Goal: Information Seeking & Learning: Check status

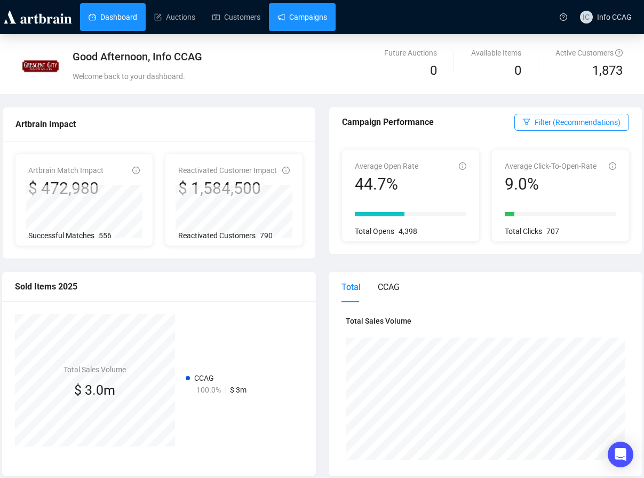
click at [312, 15] on link "Campaigns" at bounding box center [303, 17] width 50 height 28
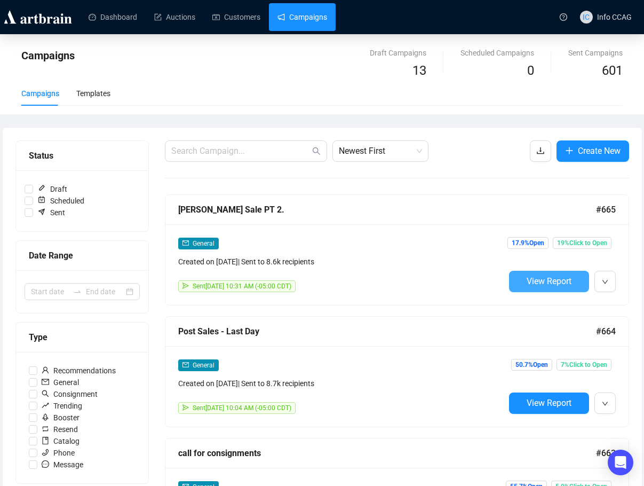
click at [537, 281] on span "View Report" at bounding box center [549, 281] width 45 height 10
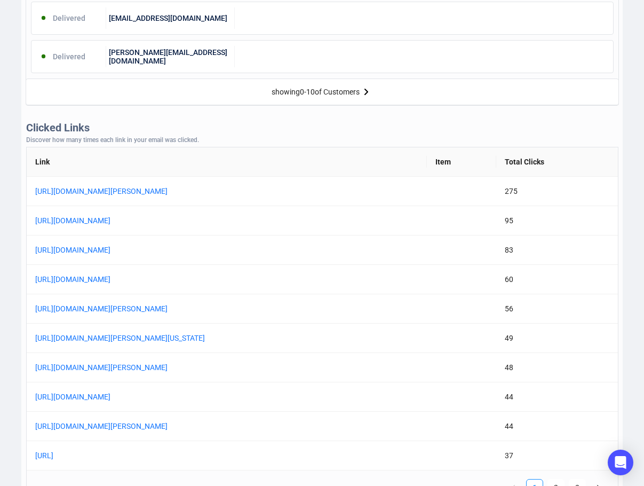
scroll to position [747, 0]
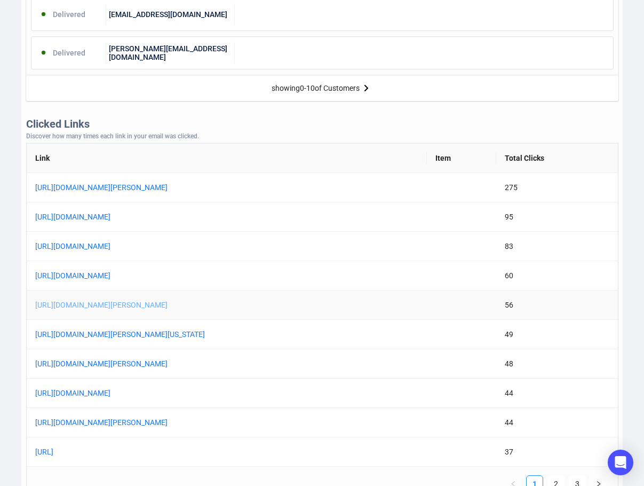
click at [269, 305] on link "[URL][DOMAIN_NAME][PERSON_NAME]" at bounding box center [168, 305] width 267 height 12
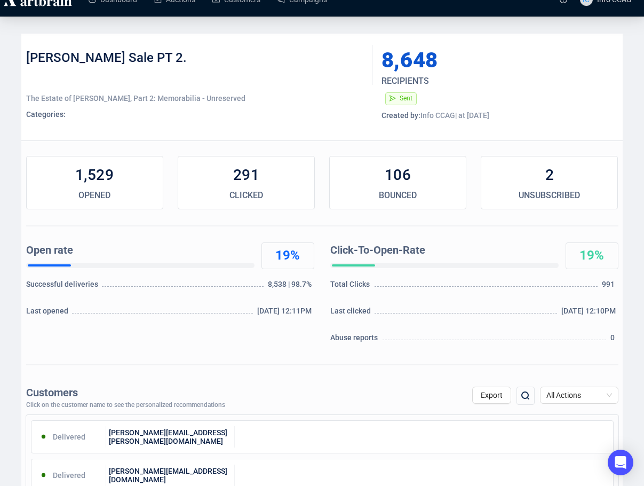
scroll to position [0, 0]
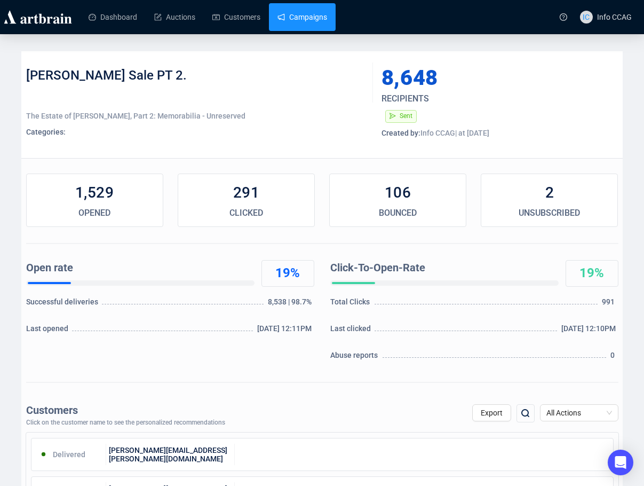
click at [312, 14] on link "Campaigns" at bounding box center [303, 17] width 50 height 28
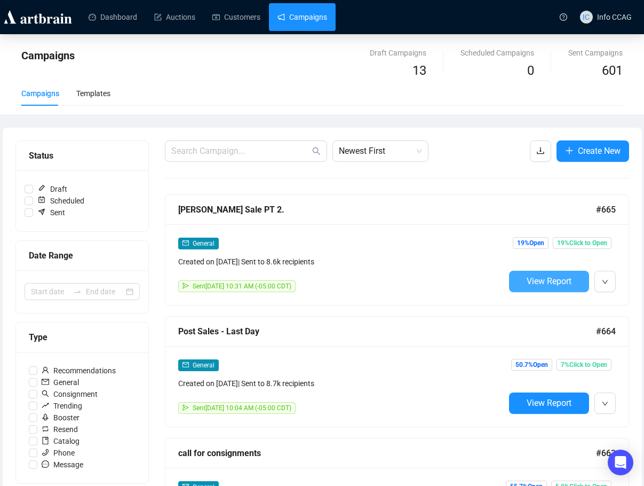
click at [544, 282] on span "View Report" at bounding box center [549, 281] width 45 height 10
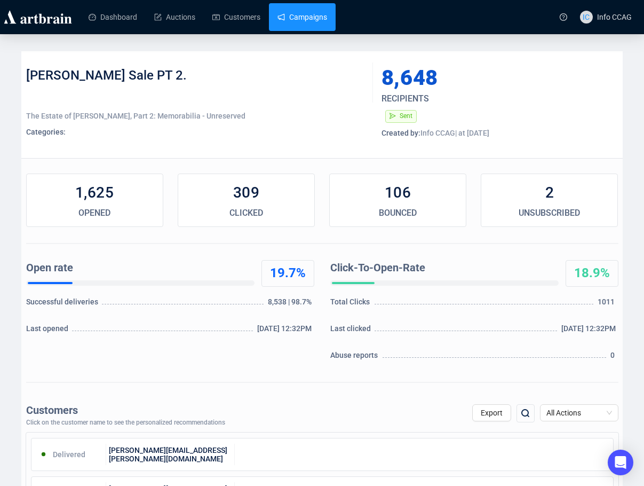
click at [308, 18] on link "Campaigns" at bounding box center [303, 17] width 50 height 28
